Goal: Transaction & Acquisition: Purchase product/service

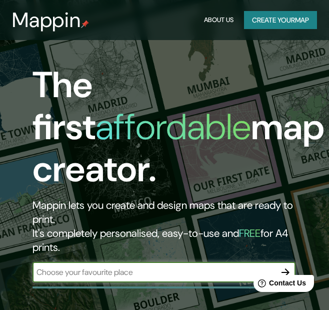
scroll to position [50, 0]
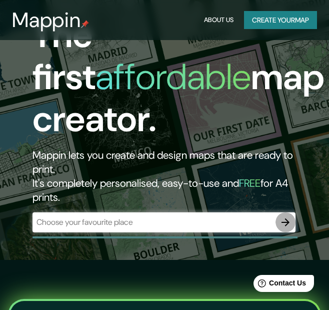
click at [288, 228] on button "button" at bounding box center [286, 222] width 20 height 20
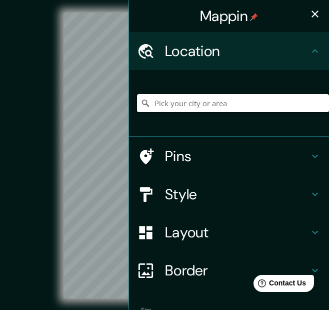
click at [186, 109] on input "Pick your city or area" at bounding box center [233, 103] width 192 height 18
click at [212, 108] on input "villa" at bounding box center [233, 103] width 192 height 18
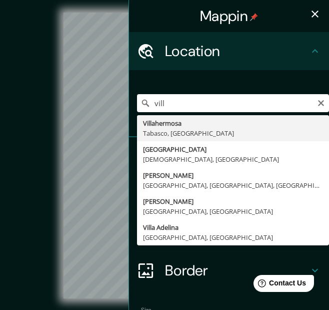
type input "Villahermosa, Tabasco, México"
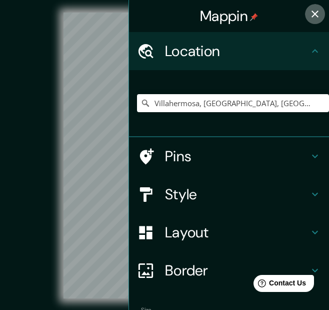
click at [309, 16] on icon "button" at bounding box center [315, 14] width 12 height 12
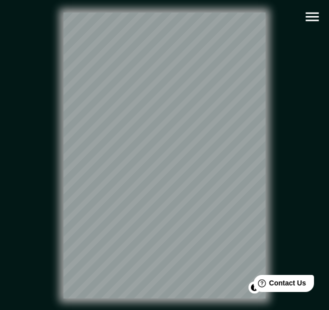
click at [313, 22] on icon "button" at bounding box center [313, 17] width 18 height 18
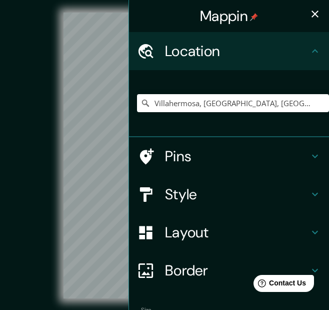
scroll to position [63, 0]
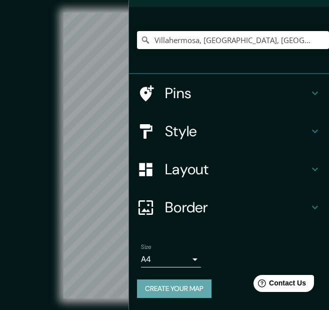
click at [191, 286] on button "Create your map" at bounding box center [174, 288] width 75 height 19
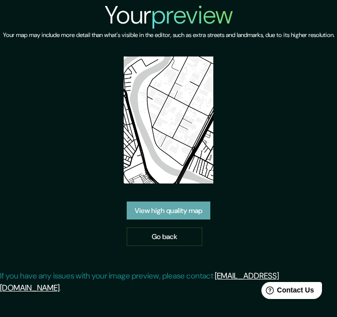
click at [191, 219] on link "View high quality map" at bounding box center [169, 211] width 84 height 19
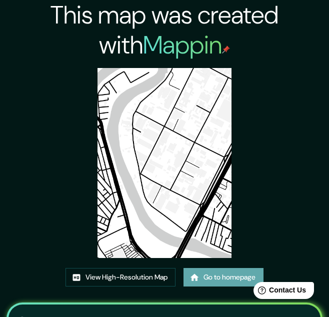
click at [204, 274] on link "Go to homepage" at bounding box center [224, 277] width 80 height 19
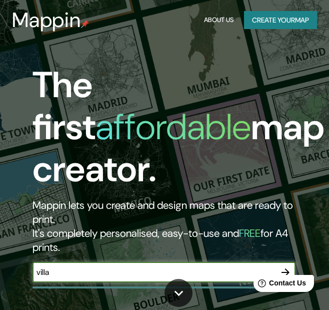
scroll to position [150, 0]
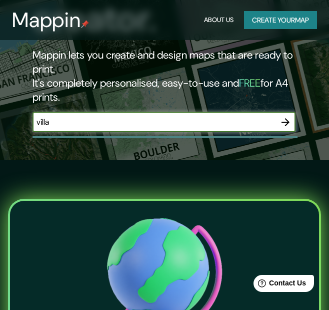
type input "villa"
click at [285, 128] on button "button" at bounding box center [286, 122] width 20 height 20
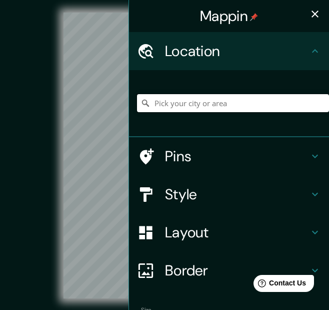
click at [242, 108] on input "Pick your city or area" at bounding box center [233, 103] width 192 height 18
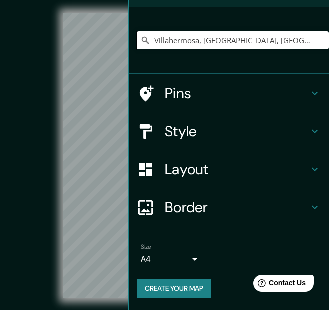
type input "Villahermosa, [GEOGRAPHIC_DATA], [GEOGRAPHIC_DATA]"
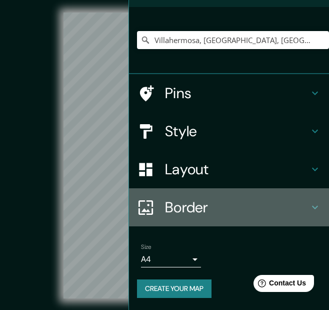
click at [214, 198] on h4 "Border" at bounding box center [237, 207] width 144 height 18
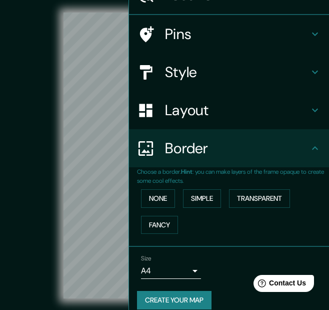
scroll to position [63, 0]
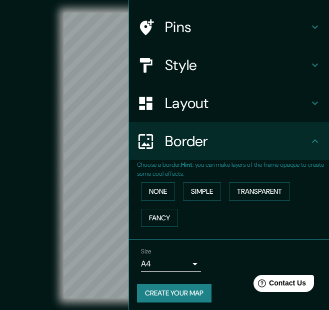
click at [226, 148] on h4 "Border" at bounding box center [237, 141] width 144 height 18
click at [239, 112] on h4 "Layout" at bounding box center [237, 103] width 144 height 18
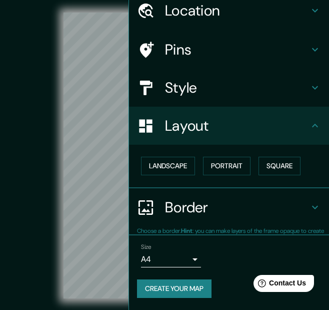
scroll to position [40, 0]
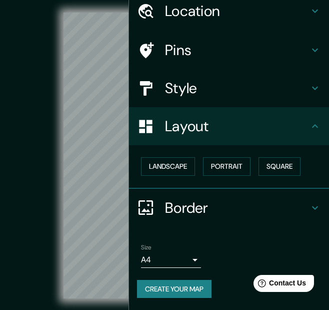
click at [214, 125] on h4 "Layout" at bounding box center [237, 126] width 144 height 18
click at [220, 98] on div "Style" at bounding box center [229, 88] width 200 height 38
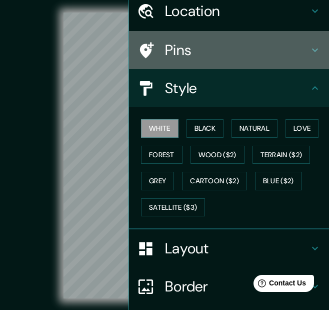
click at [236, 54] on h4 "Pins" at bounding box center [237, 50] width 144 height 18
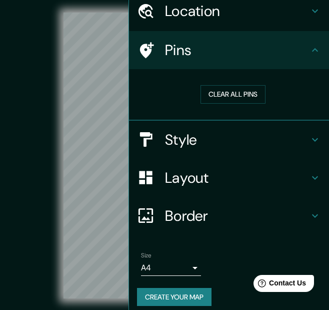
click at [235, 60] on div "Pins" at bounding box center [229, 50] width 200 height 38
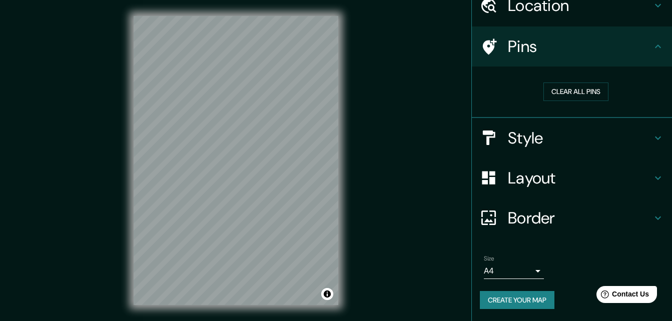
scroll to position [47, 0]
click at [336, 138] on h4 "Style" at bounding box center [580, 138] width 144 height 20
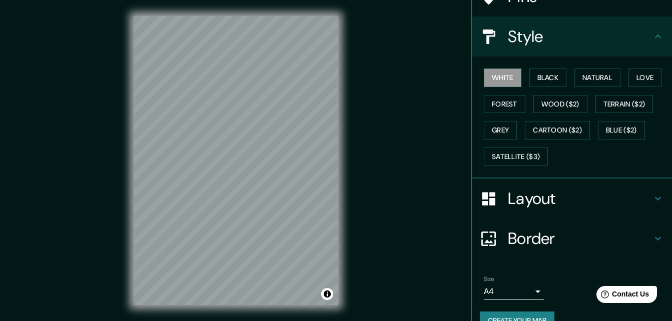
click at [336, 198] on h4 "Layout" at bounding box center [580, 199] width 144 height 20
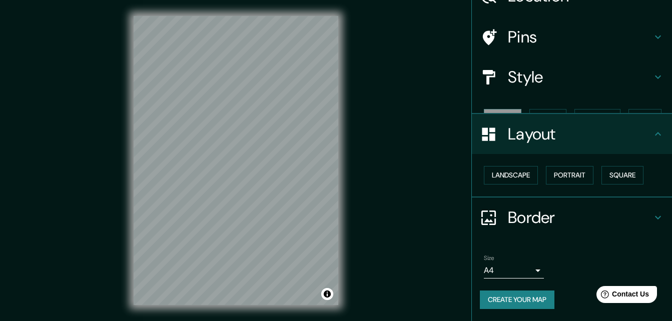
scroll to position [39, 0]
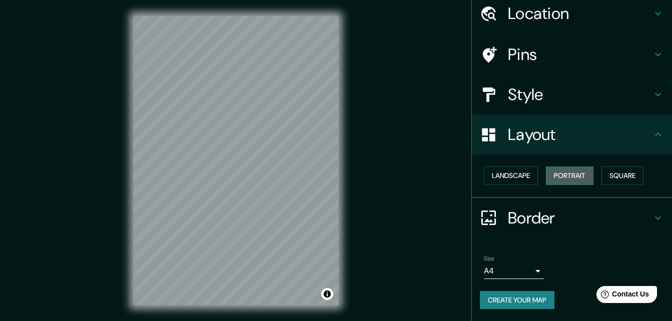
click at [336, 178] on button "Portrait" at bounding box center [570, 176] width 48 height 19
click at [336, 180] on button "Landscape" at bounding box center [511, 176] width 54 height 19
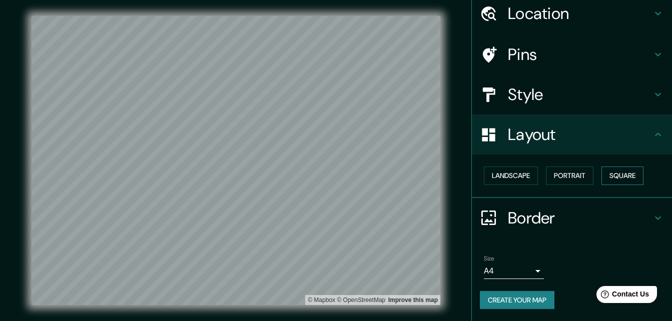
click at [336, 176] on button "Square" at bounding box center [622, 176] width 42 height 19
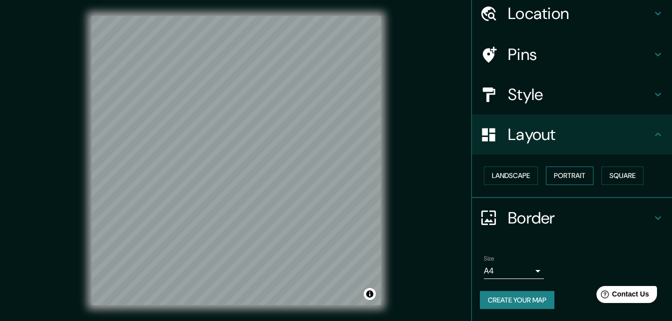
click at [336, 177] on button "Portrait" at bounding box center [570, 176] width 48 height 19
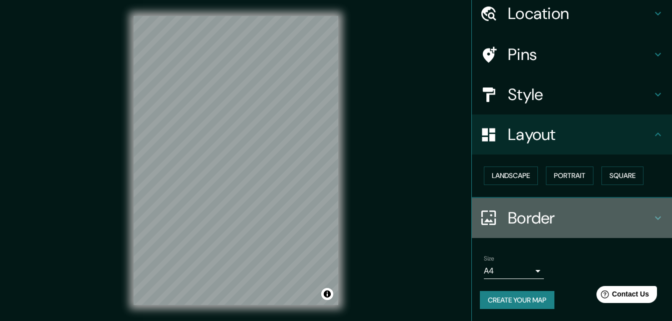
click at [336, 208] on h4 "Border" at bounding box center [580, 218] width 144 height 20
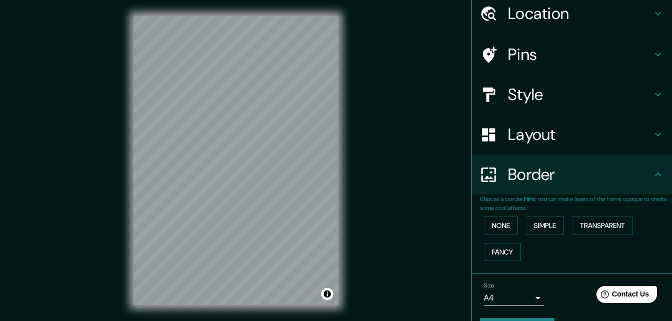
scroll to position [66, 0]
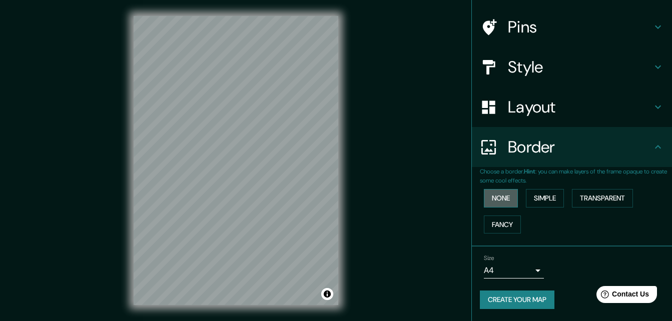
click at [336, 201] on button "None" at bounding box center [501, 198] width 34 height 19
click at [336, 199] on button "Simple" at bounding box center [545, 198] width 38 height 19
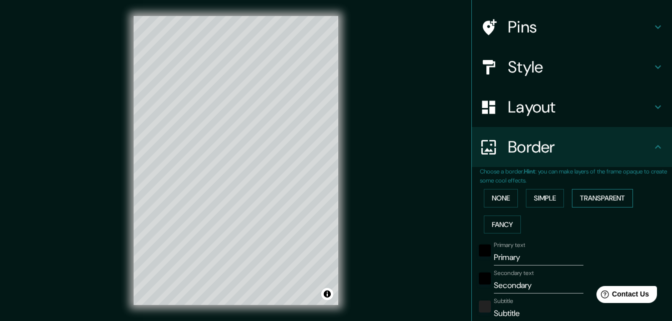
click at [336, 197] on button "Transparent" at bounding box center [602, 198] width 61 height 19
click at [336, 222] on button "Fancy" at bounding box center [502, 225] width 37 height 19
click at [336, 195] on button "Transparent" at bounding box center [602, 198] width 61 height 19
click at [336, 203] on button "None" at bounding box center [501, 198] width 34 height 19
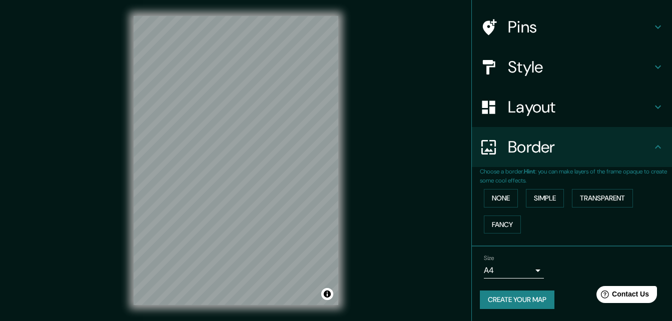
click at [336, 168] on p "Choose a border. Hint : you can make layers of the frame opaque to create some …" at bounding box center [576, 176] width 192 height 18
click at [336, 157] on div "Border" at bounding box center [572, 147] width 200 height 40
click at [336, 155] on h4 "Border" at bounding box center [580, 147] width 144 height 20
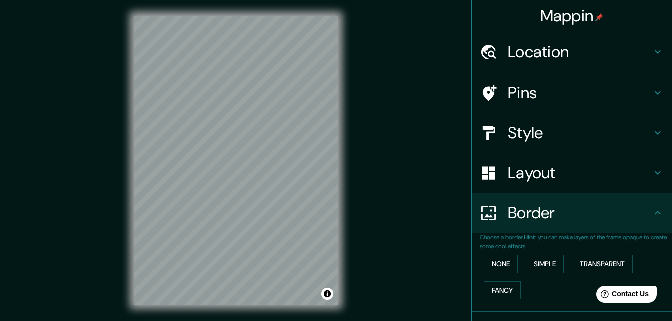
click at [336, 55] on h4 "Location" at bounding box center [580, 52] width 144 height 20
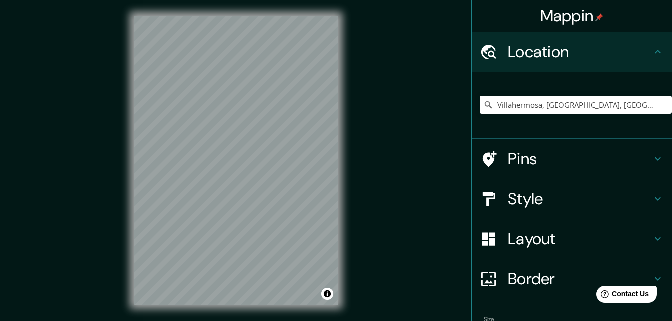
click at [336, 158] on h4 "Pins" at bounding box center [580, 159] width 144 height 20
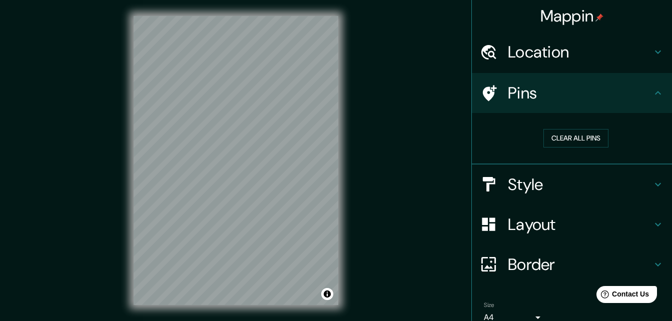
click at [336, 95] on icon at bounding box center [658, 93] width 12 height 12
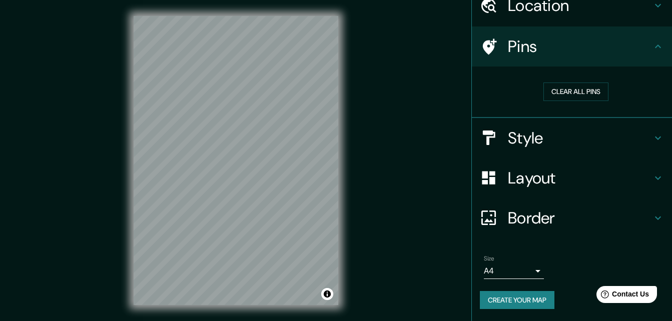
click at [336, 142] on h4 "Style" at bounding box center [580, 138] width 144 height 20
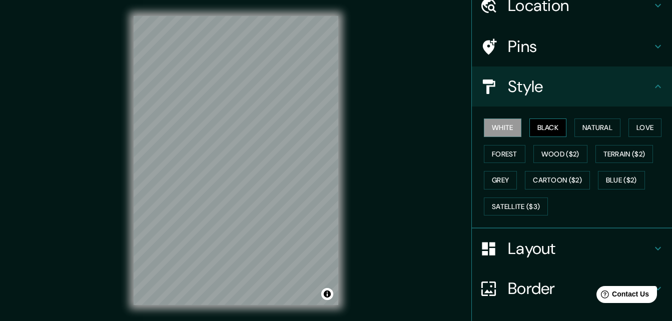
click at [336, 135] on button "Black" at bounding box center [548, 128] width 38 height 19
click at [336, 127] on button "Natural" at bounding box center [597, 128] width 46 height 19
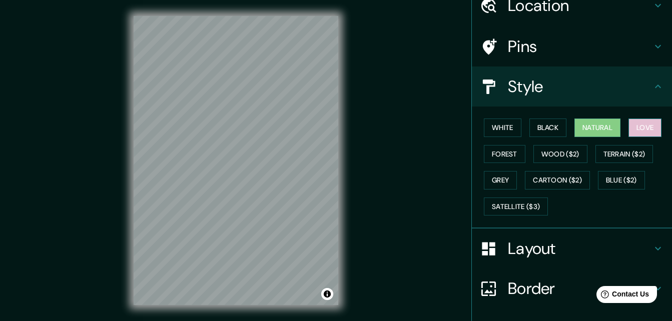
click at [336, 129] on button "Love" at bounding box center [644, 128] width 33 height 19
click at [336, 131] on button "Natural" at bounding box center [597, 128] width 46 height 19
click at [336, 160] on button "Forest" at bounding box center [505, 154] width 42 height 19
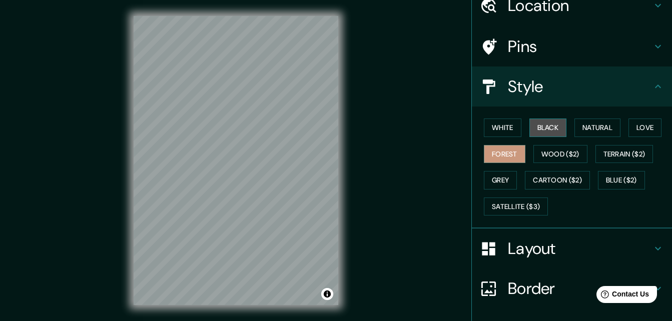
click at [336, 124] on button "Black" at bounding box center [548, 128] width 38 height 19
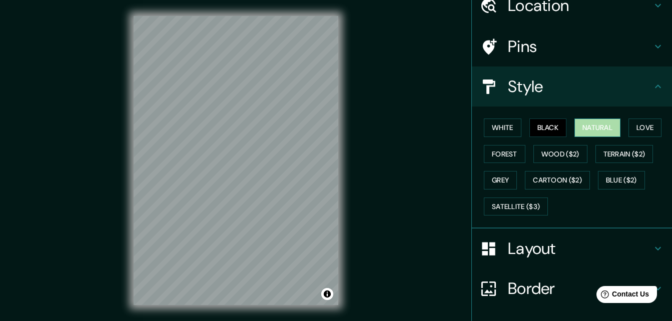
click at [336, 129] on button "Natural" at bounding box center [597, 128] width 46 height 19
click at [336, 132] on button "Black" at bounding box center [548, 128] width 38 height 19
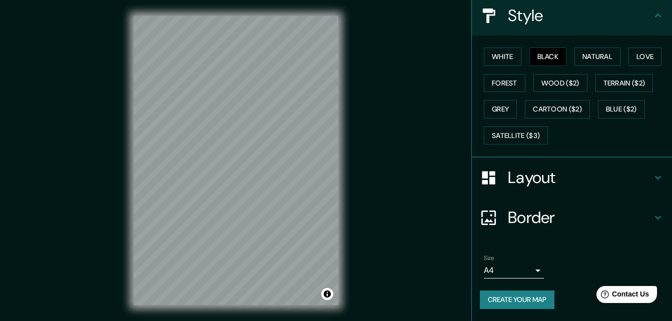
scroll to position [16, 0]
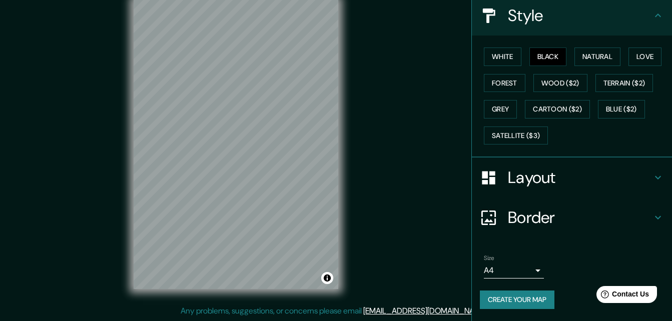
drag, startPoint x: 527, startPoint y: 300, endPoint x: 570, endPoint y: 268, distance: 54.0
click at [336, 268] on div "Size A4 single Create your map" at bounding box center [572, 284] width 184 height 67
click at [336, 292] on button "Create your map" at bounding box center [517, 300] width 75 height 19
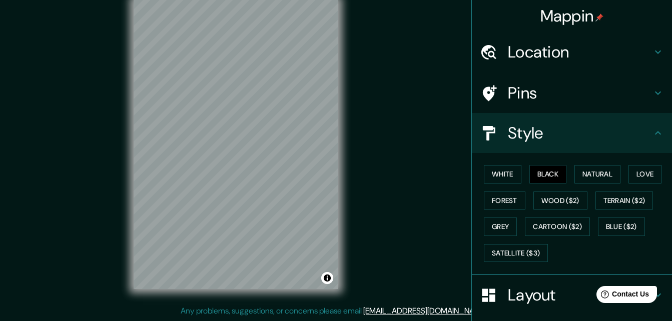
scroll to position [118, 0]
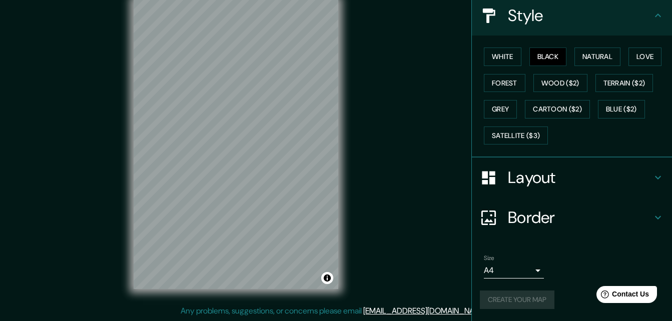
click at [336, 70] on div "© Mapbox © OpenStreetMap Improve this map" at bounding box center [235, 144] width 605 height 289
click at [336, 293] on div "Create your map" at bounding box center [572, 300] width 184 height 19
click at [336, 64] on button "Black" at bounding box center [548, 57] width 38 height 19
drag, startPoint x: 512, startPoint y: 62, endPoint x: 535, endPoint y: 61, distance: 23.5
click at [336, 62] on button "White" at bounding box center [503, 57] width 38 height 19
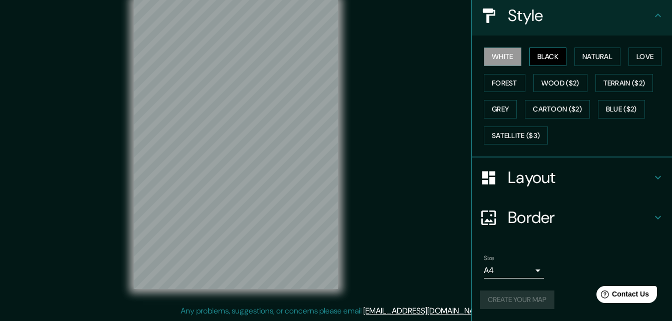
click at [336, 62] on button "Black" at bounding box center [548, 57] width 38 height 19
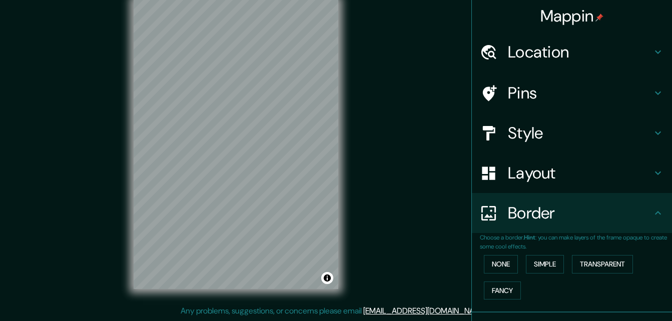
scroll to position [16, 0]
click at [519, 229] on div "Border" at bounding box center [572, 213] width 200 height 40
click at [532, 54] on h4 "Location" at bounding box center [580, 52] width 144 height 20
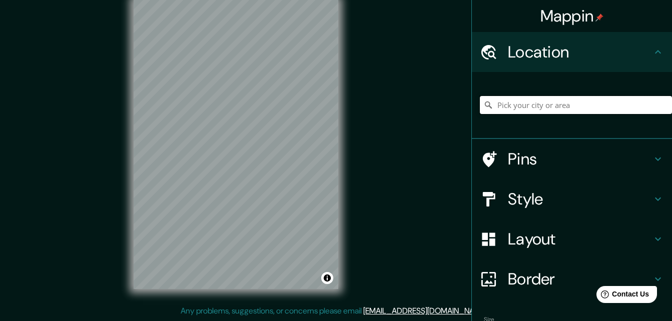
click at [540, 102] on input "Pick your city or area" at bounding box center [576, 105] width 192 height 18
type input "Villahermosa, [GEOGRAPHIC_DATA], [GEOGRAPHIC_DATA]"
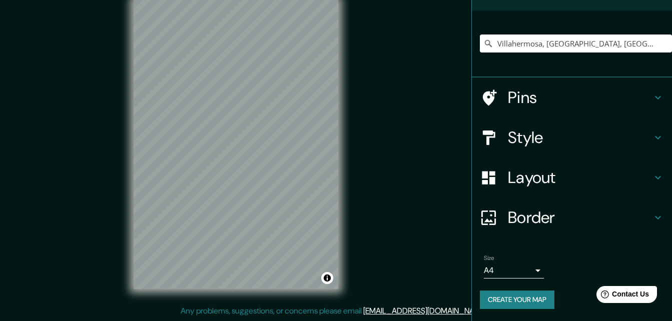
click at [529, 298] on button "Create your map" at bounding box center [517, 300] width 75 height 19
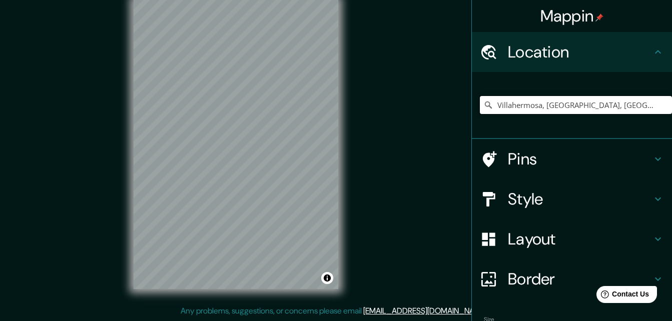
click at [520, 111] on input "Villahermosa, [GEOGRAPHIC_DATA], [GEOGRAPHIC_DATA]" at bounding box center [576, 105] width 192 height 18
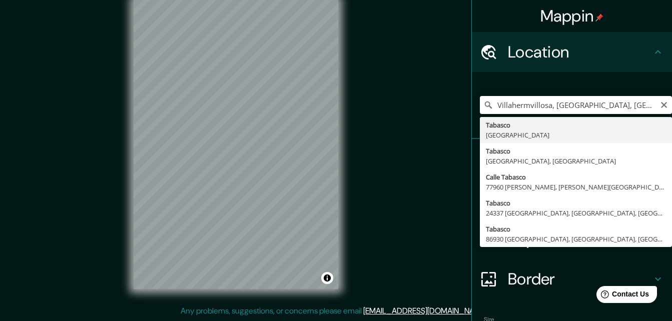
type input "Tabasco, [GEOGRAPHIC_DATA]"
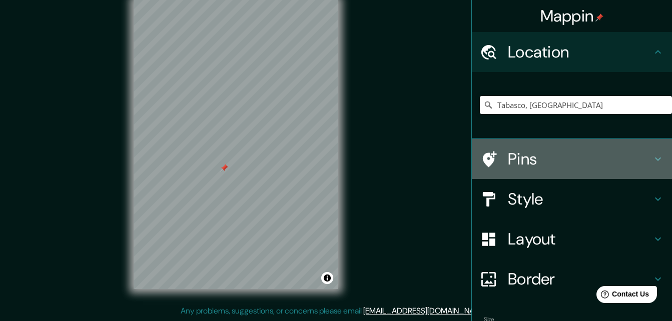
click at [553, 169] on h4 "Pins" at bounding box center [580, 159] width 144 height 20
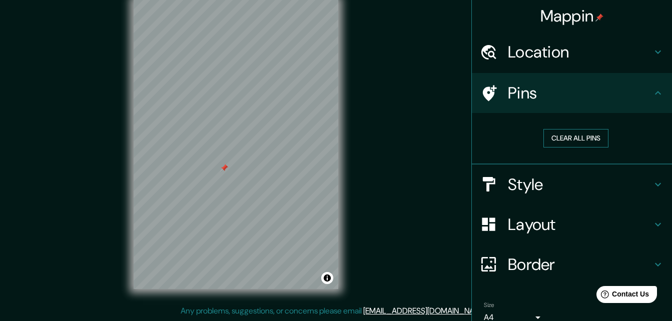
click at [554, 140] on button "Clear all pins" at bounding box center [575, 138] width 65 height 19
click at [555, 91] on h4 "Pins" at bounding box center [580, 93] width 144 height 20
click at [602, 100] on h4 "Pins" at bounding box center [580, 93] width 144 height 20
click at [589, 185] on h4 "Style" at bounding box center [580, 185] width 144 height 20
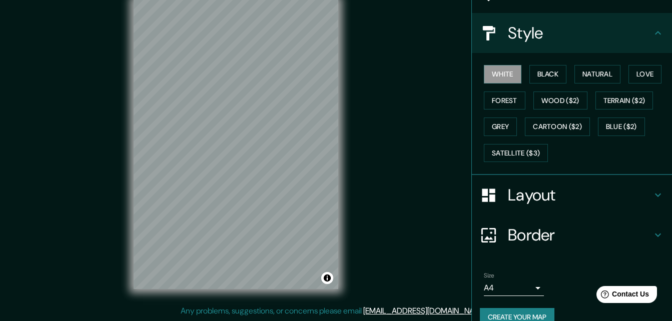
scroll to position [118, 0]
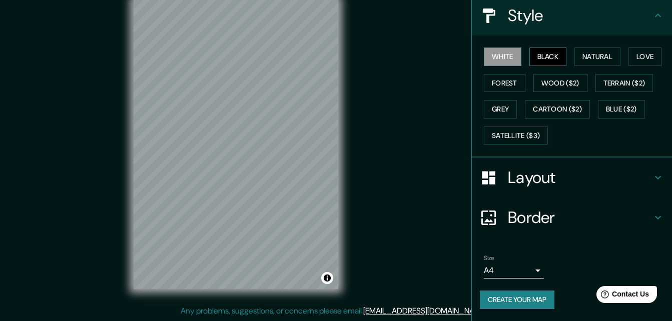
click at [551, 51] on button "Black" at bounding box center [548, 57] width 38 height 19
click at [519, 295] on button "Create your map" at bounding box center [517, 300] width 75 height 19
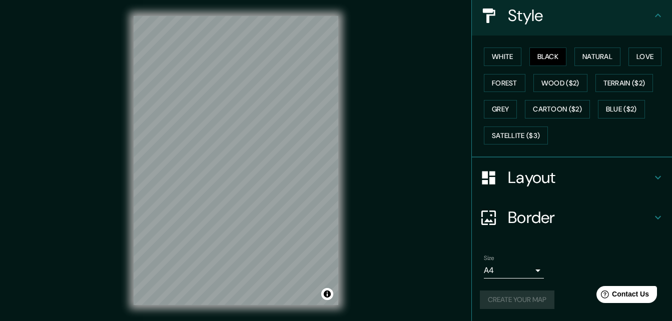
scroll to position [16, 0]
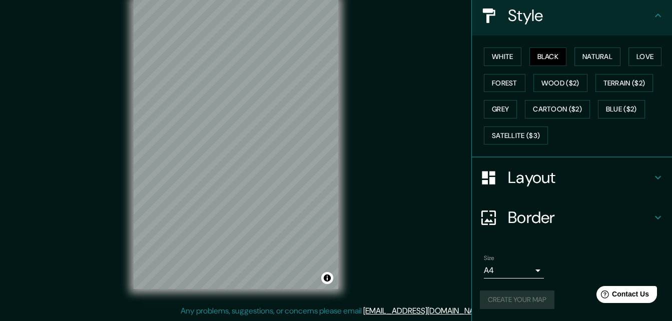
click at [531, 24] on h4 "Style" at bounding box center [580, 16] width 144 height 20
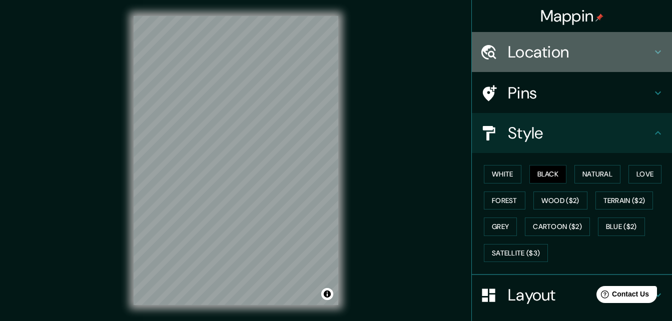
click at [637, 55] on h4 "Location" at bounding box center [580, 52] width 144 height 20
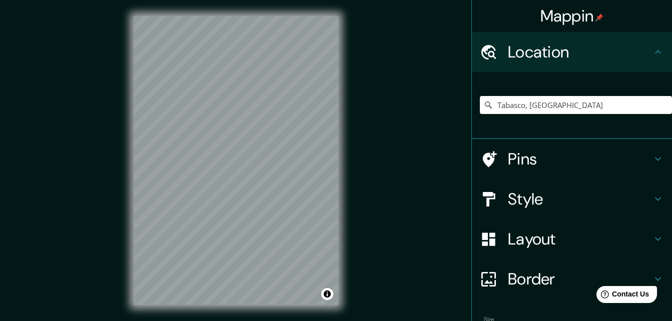
scroll to position [62, 0]
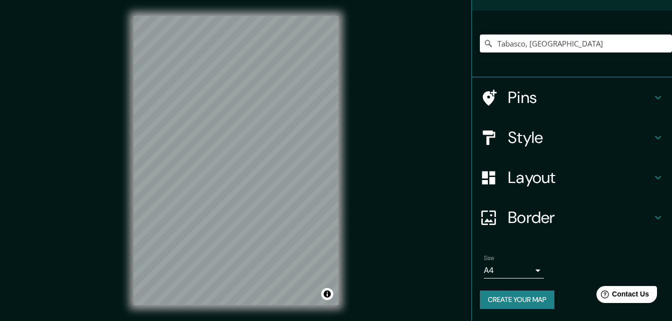
click at [540, 135] on h4 "Style" at bounding box center [580, 138] width 144 height 20
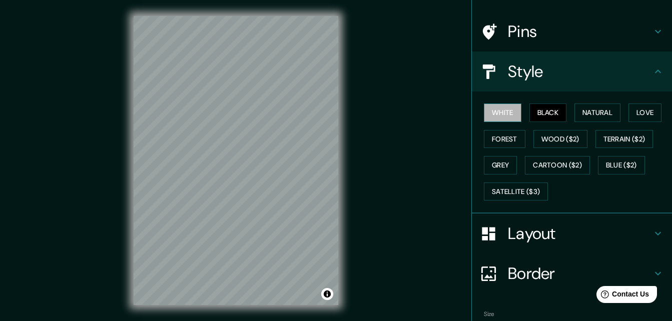
click at [510, 114] on button "White" at bounding box center [503, 113] width 38 height 19
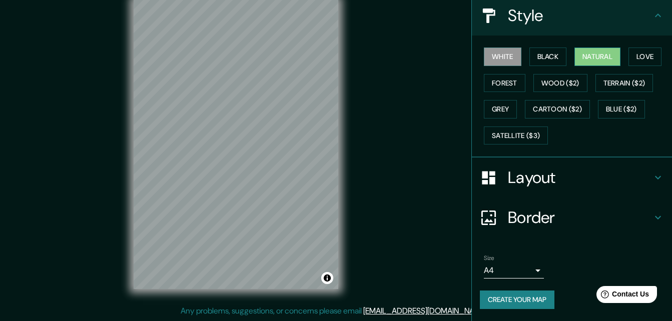
click at [588, 54] on button "Natural" at bounding box center [597, 57] width 46 height 19
click at [530, 294] on button "Create your map" at bounding box center [517, 300] width 75 height 19
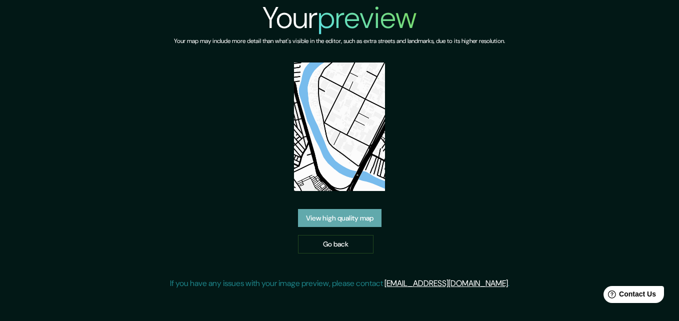
click at [334, 221] on link "View high quality map" at bounding box center [340, 218] width 84 height 19
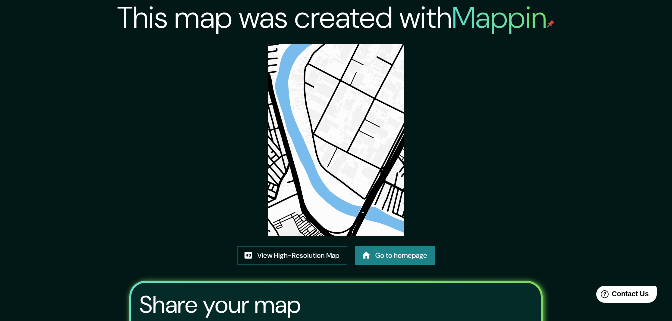
drag, startPoint x: 333, startPoint y: 152, endPoint x: 486, endPoint y: 156, distance: 153.1
click at [522, 138] on div "This map was created with Mappin View High-Resolution Map Go to homepage Share …" at bounding box center [336, 215] width 438 height 431
click at [273, 251] on link "View High-Resolution Map" at bounding box center [292, 256] width 110 height 19
